Goal: Check status: Check status

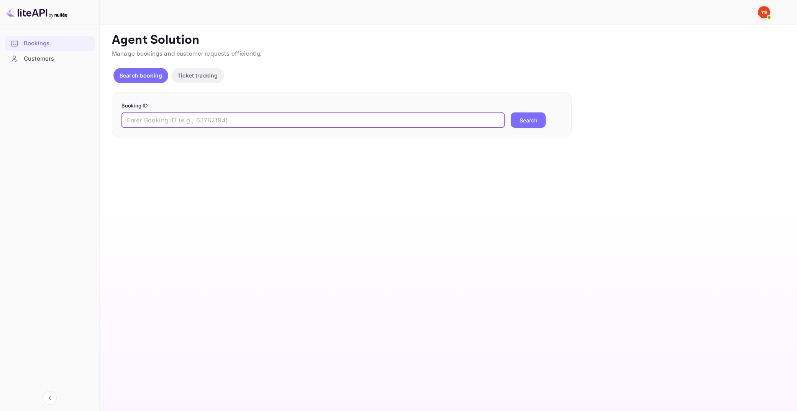
click at [299, 122] on input "text" at bounding box center [313, 119] width 383 height 15
type input "9902199"
click at [511, 112] on button "Search" at bounding box center [528, 119] width 35 height 15
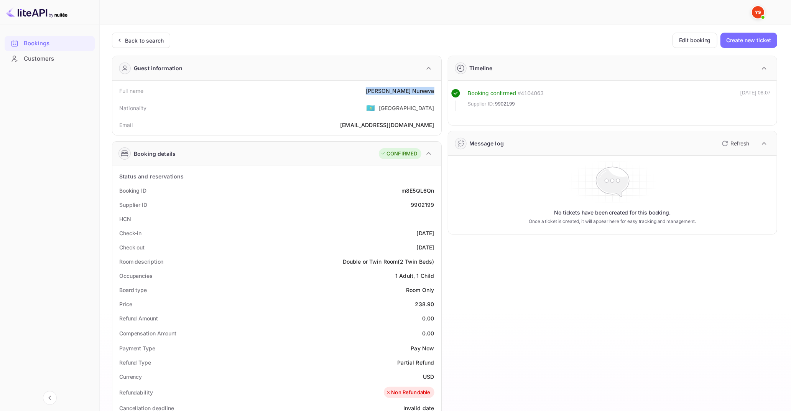
drag, startPoint x: 399, startPoint y: 90, endPoint x: 436, endPoint y: 89, distance: 36.8
click at [436, 89] on div "Full name [PERSON_NAME]" at bounding box center [276, 91] width 323 height 14
copy div "[PERSON_NAME]"
drag, startPoint x: 416, startPoint y: 304, endPoint x: 434, endPoint y: 306, distance: 17.4
click at [434, 306] on div "238.90" at bounding box center [424, 304] width 19 height 8
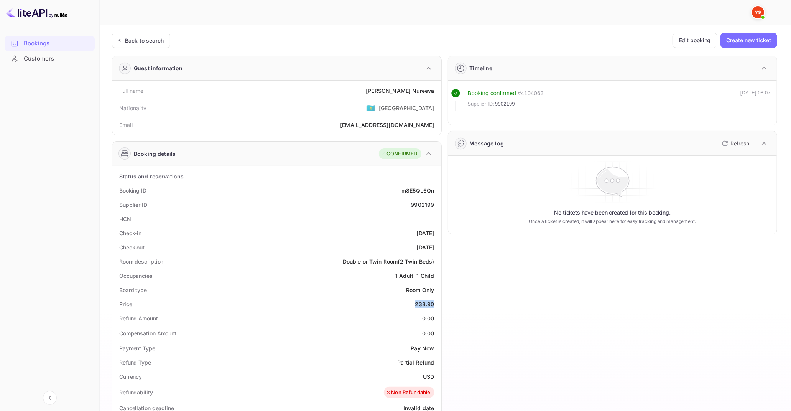
copy div "238.90"
drag, startPoint x: 424, startPoint y: 375, endPoint x: 432, endPoint y: 378, distance: 8.4
click at [432, 378] on div "USD" at bounding box center [428, 376] width 11 height 8
drag, startPoint x: 432, startPoint y: 378, endPoint x: 422, endPoint y: 377, distance: 9.6
click at [423, 377] on div "USD" at bounding box center [428, 376] width 11 height 8
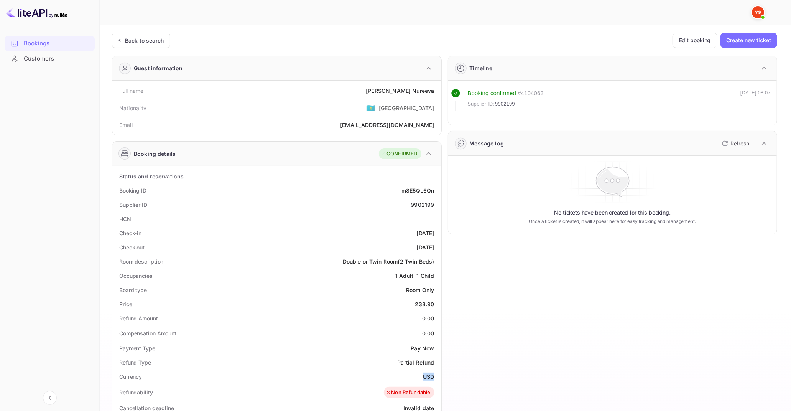
copy div "USD"
click at [153, 42] on div "Back to search" at bounding box center [144, 40] width 39 height 8
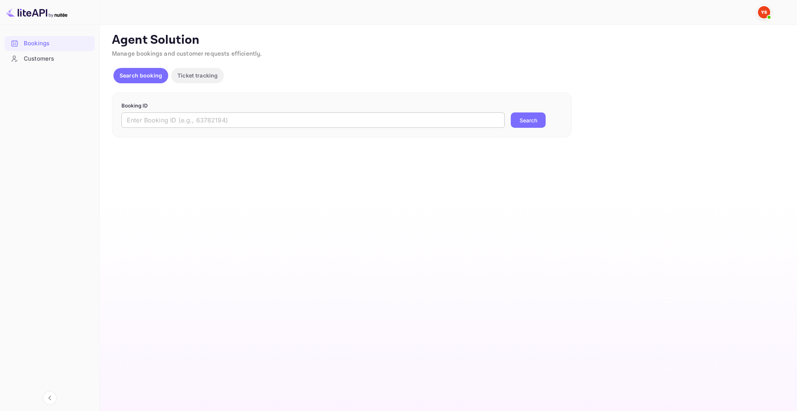
click at [148, 118] on input "text" at bounding box center [313, 119] width 383 height 15
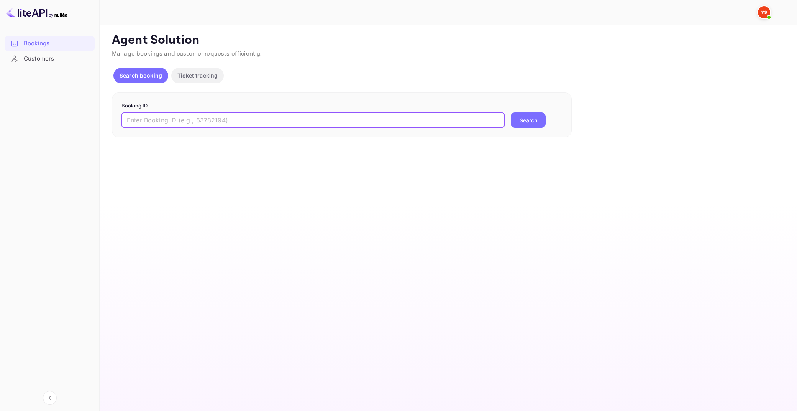
paste input "9785329"
type input "9785329"
click at [511, 112] on button "Search" at bounding box center [528, 119] width 35 height 15
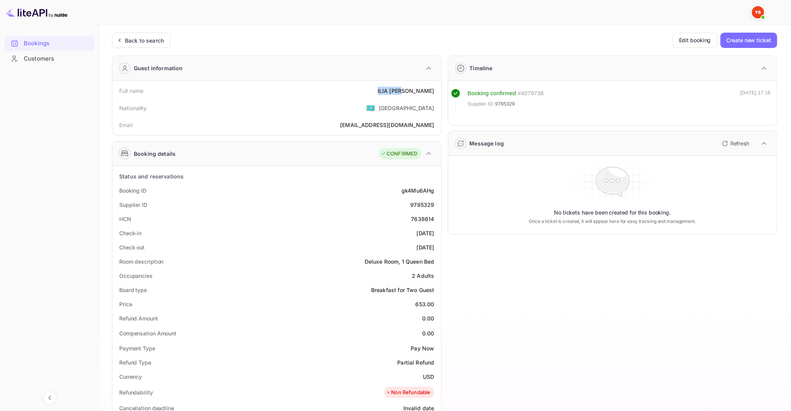
drag, startPoint x: 409, startPoint y: 91, endPoint x: 436, endPoint y: 93, distance: 27.3
click at [436, 93] on div "Full name [PERSON_NAME]" at bounding box center [276, 91] width 323 height 14
copy div "[PERSON_NAME]"
drag, startPoint x: 417, startPoint y: 304, endPoint x: 436, endPoint y: 305, distance: 18.8
click at [436, 305] on div "Price 653.00" at bounding box center [276, 304] width 323 height 14
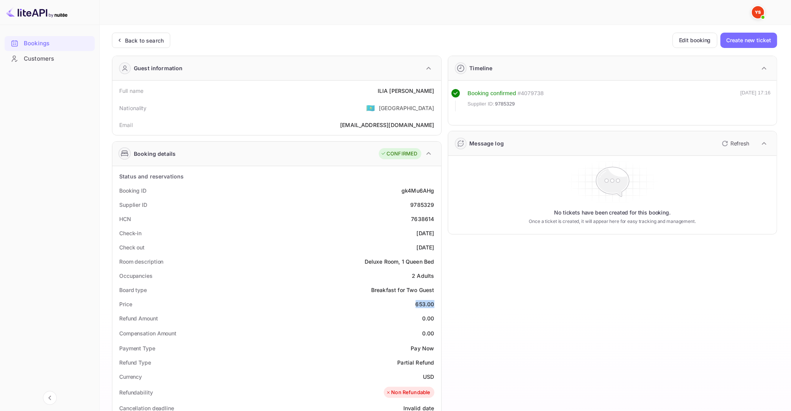
copy div "653.00"
drag, startPoint x: 425, startPoint y: 374, endPoint x: 433, endPoint y: 376, distance: 8.4
click at [433, 376] on div "USD" at bounding box center [428, 376] width 11 height 8
drag, startPoint x: 424, startPoint y: 376, endPoint x: 434, endPoint y: 377, distance: 9.2
click at [434, 377] on div "USD" at bounding box center [428, 376] width 11 height 8
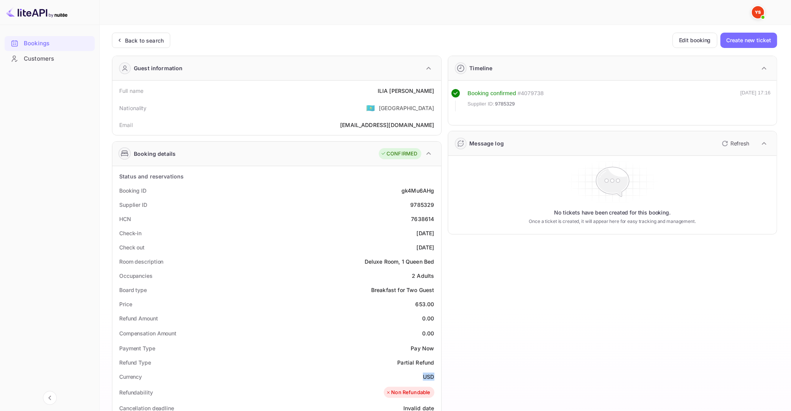
copy div "USD"
click at [148, 38] on div "Back to search" at bounding box center [144, 40] width 39 height 8
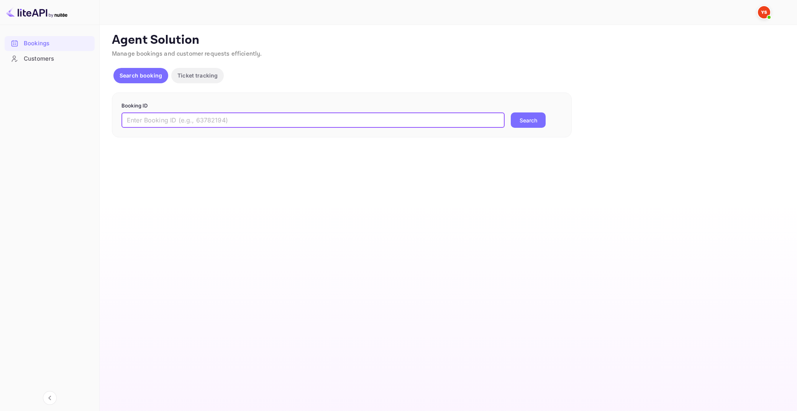
click at [312, 115] on input "text" at bounding box center [313, 119] width 383 height 15
paste input "9729922"
type input "9729922"
click at [511, 112] on button "Search" at bounding box center [528, 119] width 35 height 15
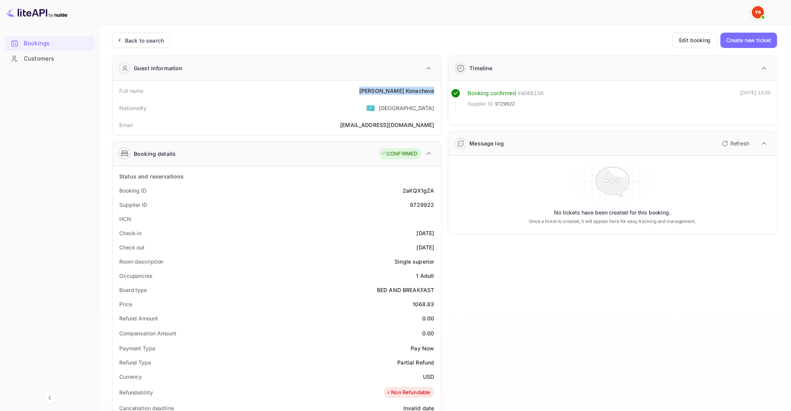
drag, startPoint x: 383, startPoint y: 90, endPoint x: 434, endPoint y: 94, distance: 51.1
click at [434, 94] on div "[PERSON_NAME]" at bounding box center [396, 91] width 75 height 8
copy div "[PERSON_NAME]"
drag, startPoint x: 414, startPoint y: 302, endPoint x: 434, endPoint y: 303, distance: 20.0
click at [434, 303] on div "1068.83" at bounding box center [422, 304] width 21 height 8
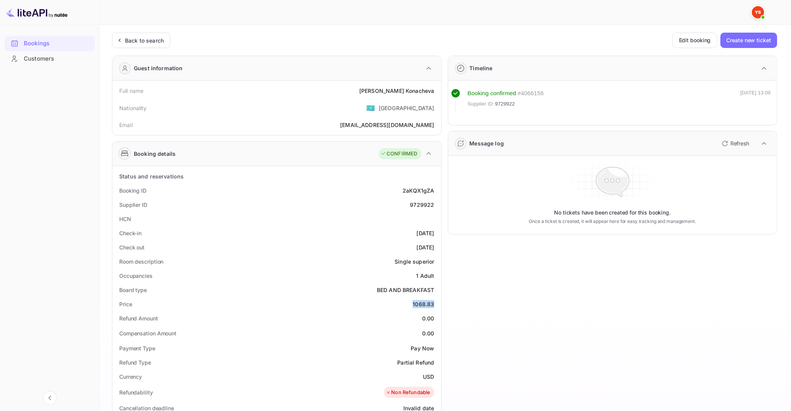
copy div "1068.83"
drag, startPoint x: 424, startPoint y: 374, endPoint x: 432, endPoint y: 375, distance: 8.8
click at [433, 375] on div "USD" at bounding box center [428, 376] width 11 height 8
copy div "USD"
